Goal: Find specific page/section: Find specific page/section

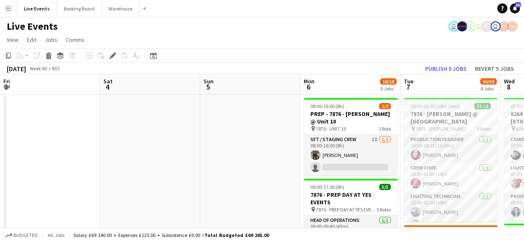
scroll to position [0, 288]
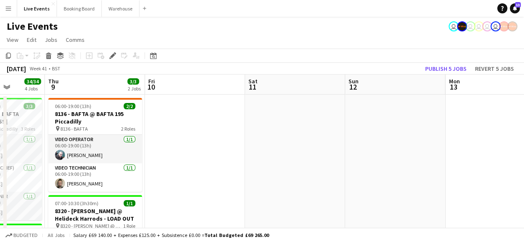
drag, startPoint x: 452, startPoint y: 156, endPoint x: 307, endPoint y: 145, distance: 145.9
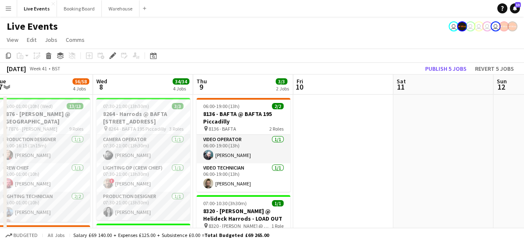
drag, startPoint x: 373, startPoint y: 151, endPoint x: 223, endPoint y: 135, distance: 150.8
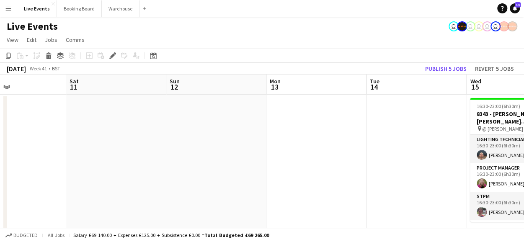
drag, startPoint x: 319, startPoint y: 145, endPoint x: 202, endPoint y: 131, distance: 117.8
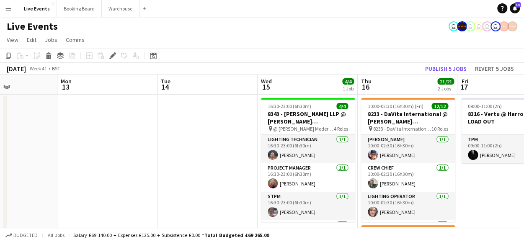
drag, startPoint x: 307, startPoint y: 150, endPoint x: 121, endPoint y: 118, distance: 188.3
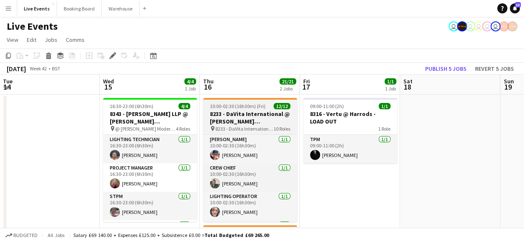
drag, startPoint x: 286, startPoint y: 152, endPoint x: 167, endPoint y: 124, distance: 122.3
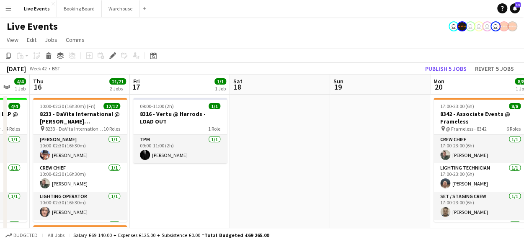
drag, startPoint x: 313, startPoint y: 153, endPoint x: 201, endPoint y: 129, distance: 114.7
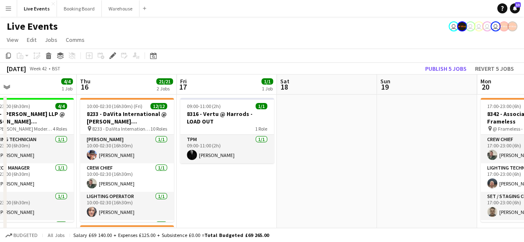
drag, startPoint x: 300, startPoint y: 146, endPoint x: 148, endPoint y: 130, distance: 152.9
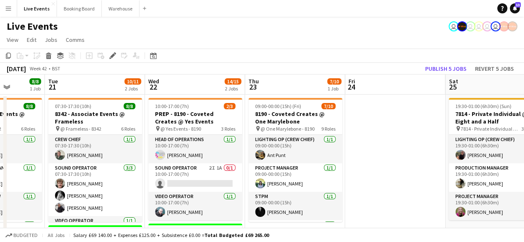
drag, startPoint x: 240, startPoint y: 145, endPoint x: 106, endPoint y: 127, distance: 134.4
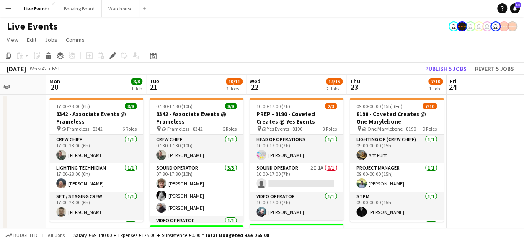
scroll to position [0, 271]
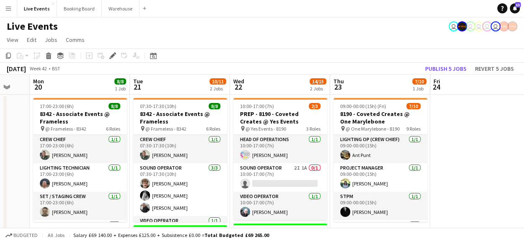
drag, startPoint x: 204, startPoint y: 136, endPoint x: 166, endPoint y: 137, distance: 38.1
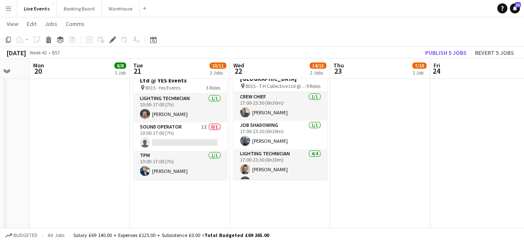
scroll to position [126, 0]
